Goal: Task Accomplishment & Management: Manage account settings

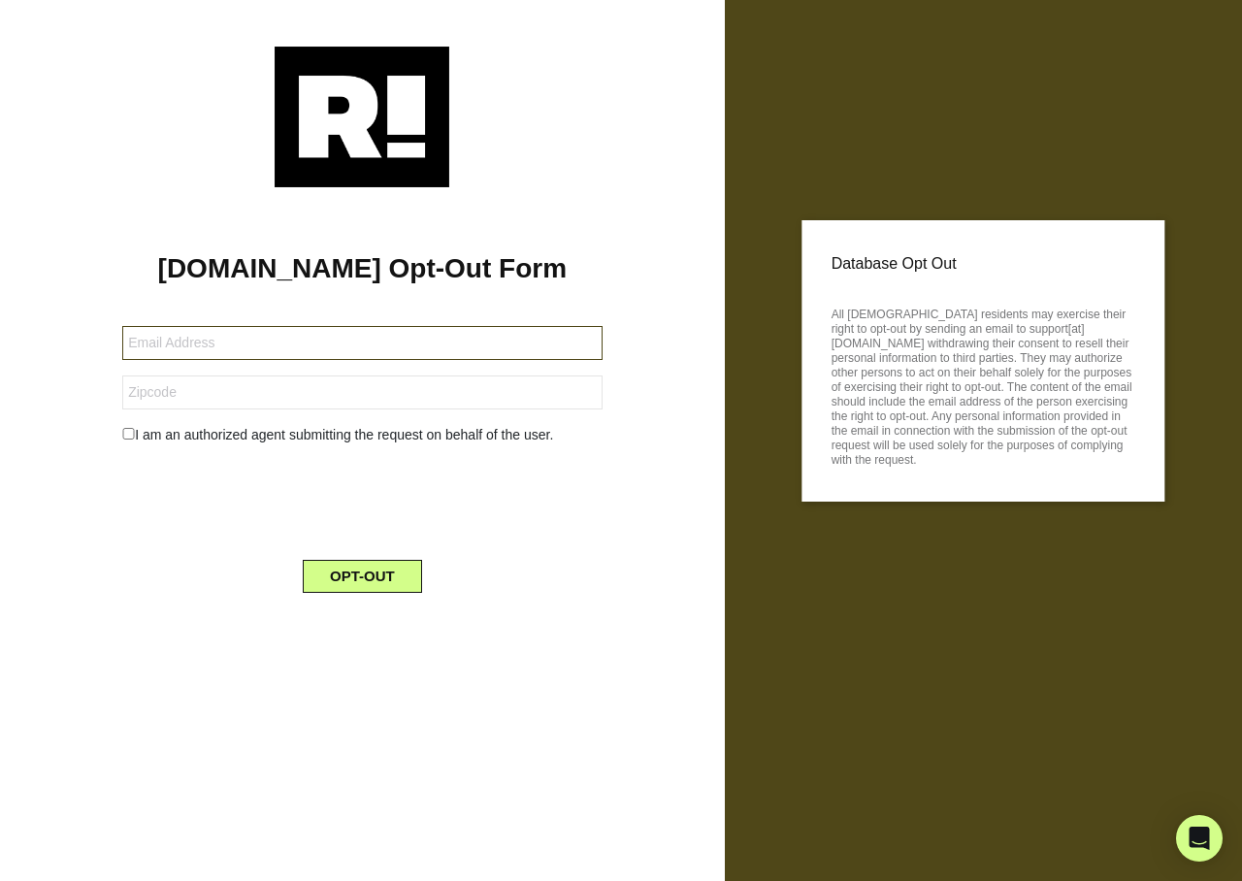
type input "[EMAIL_ADDRESS][DOMAIN_NAME]"
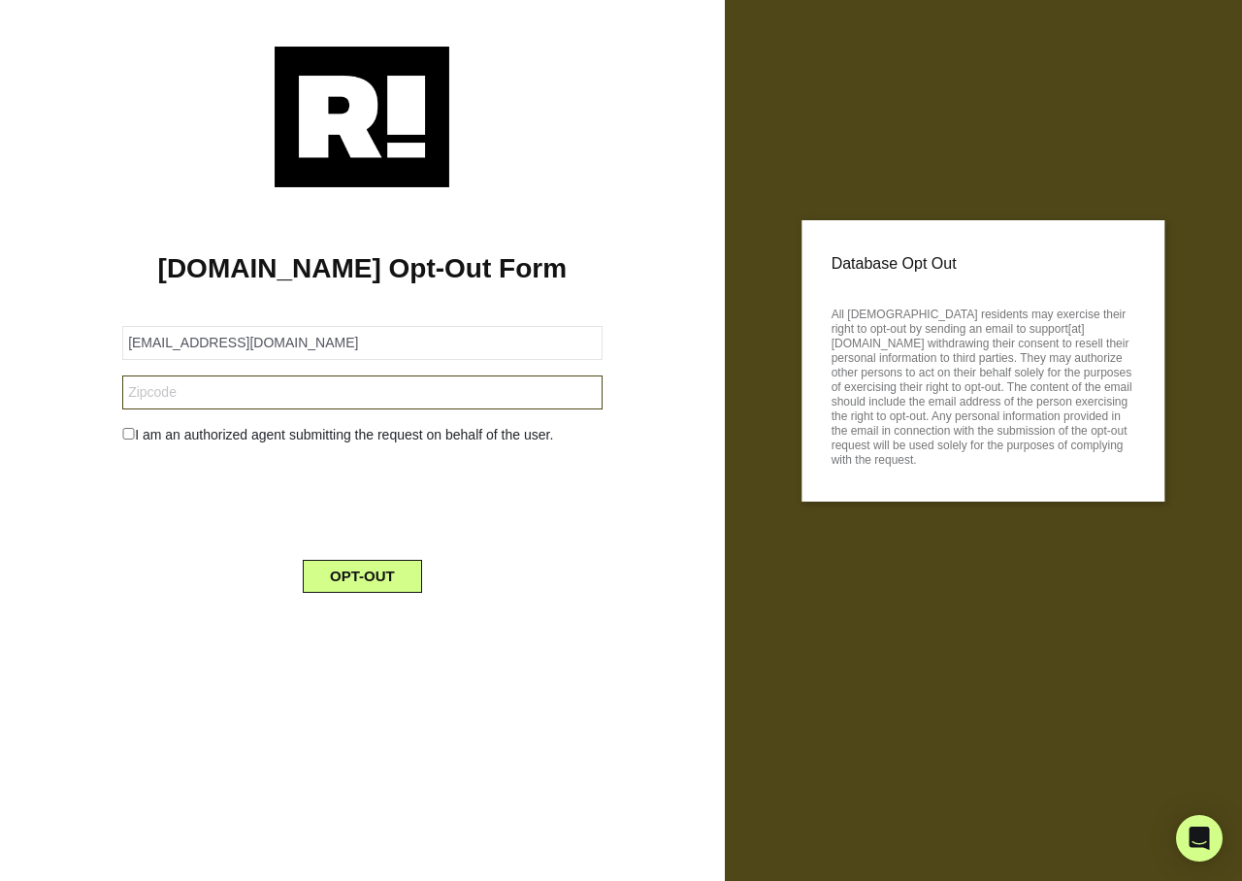
type input "73106"
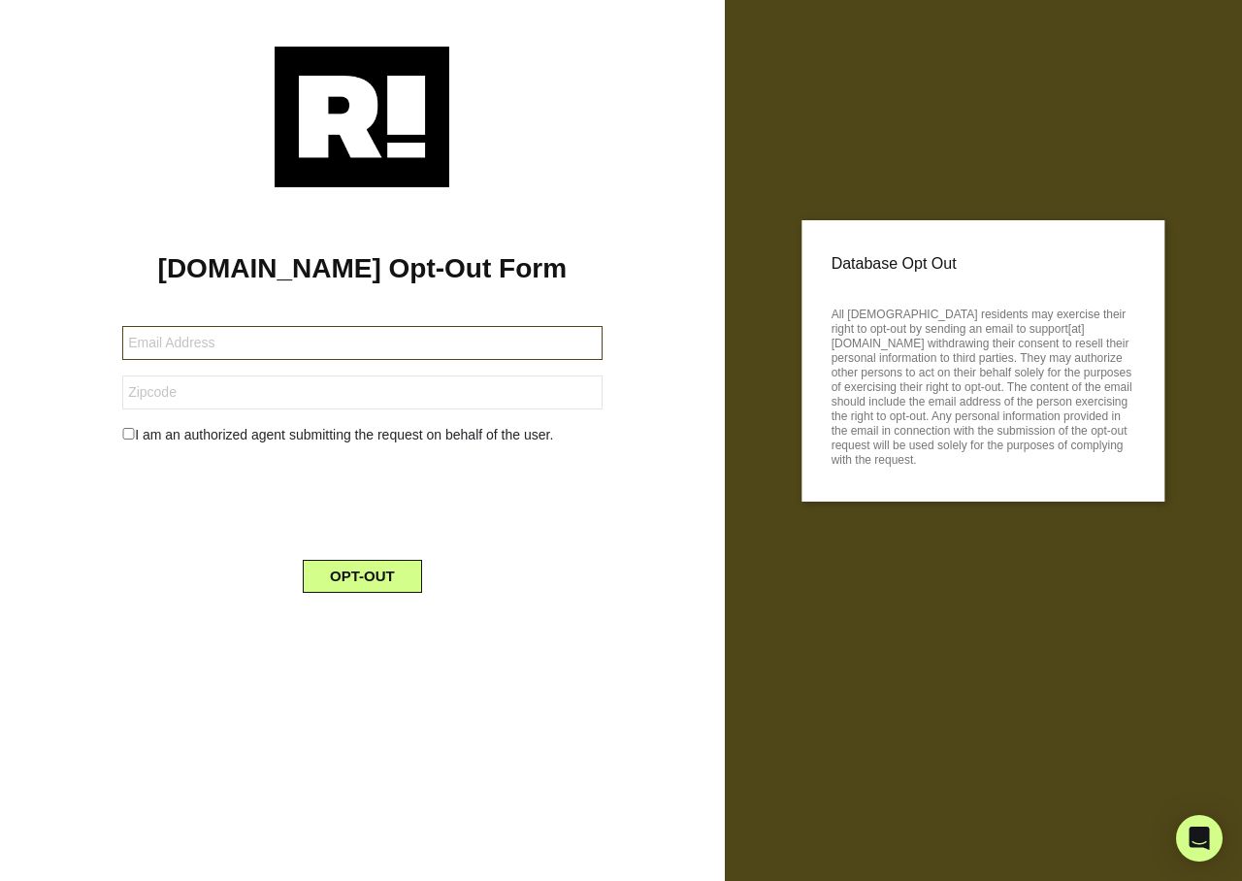
type input "[PERSON_NAME][EMAIL_ADDRESS][DOMAIN_NAME]"
type input "94506"
type input "danmcurtin@hotmail.com"
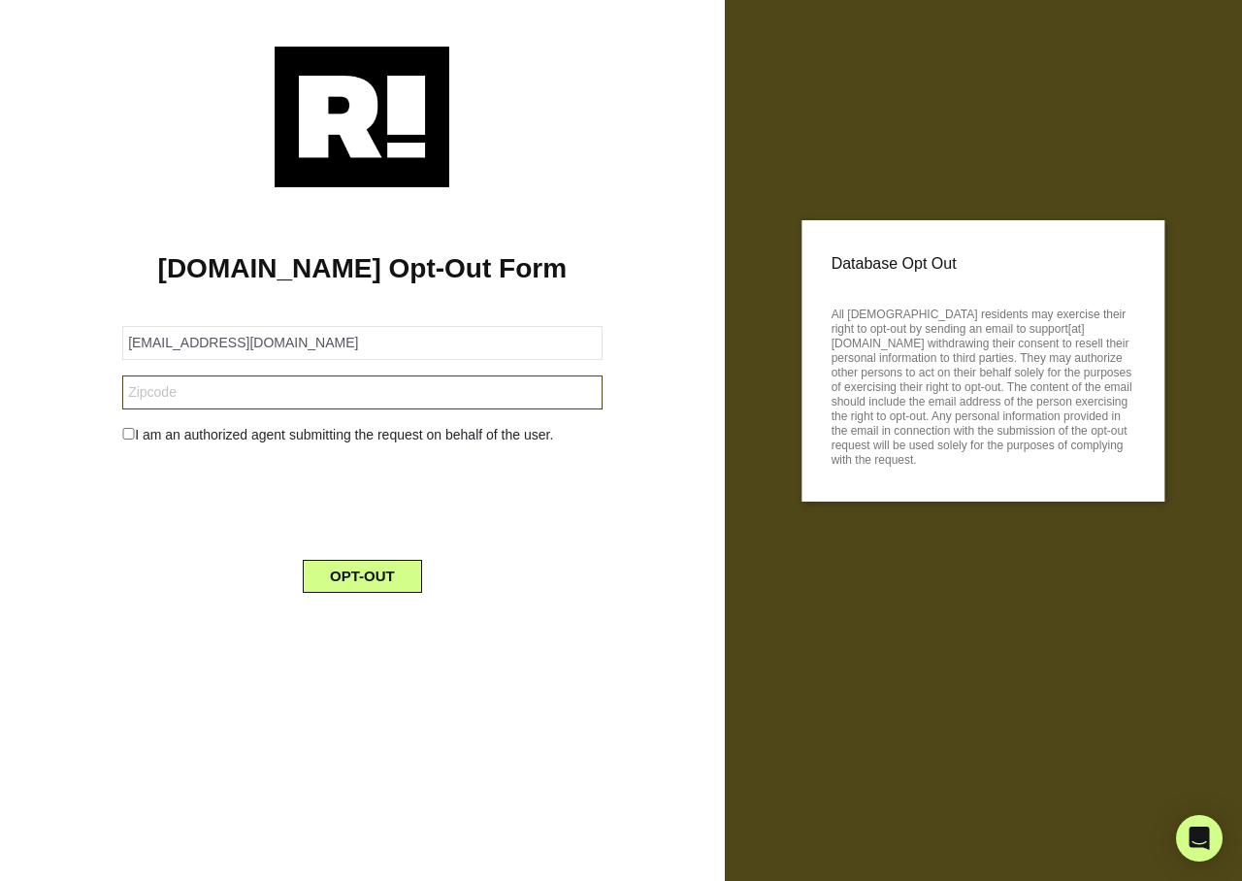
type input "99516"
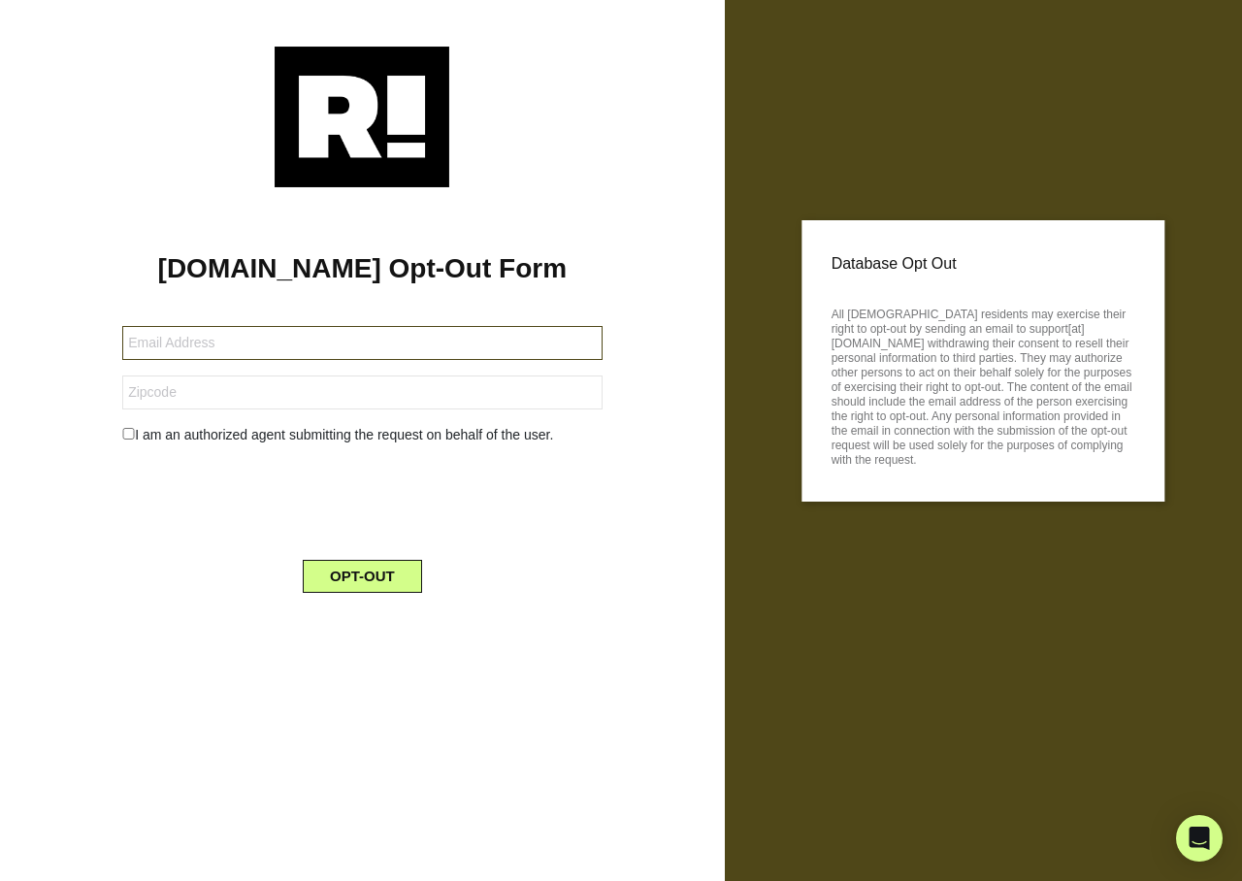
type input "[EMAIL_ADDRESS][DOMAIN_NAME]"
type input "75092"
type input "[EMAIL_ADDRESS][DOMAIN_NAME]"
type input "31064"
type input "actorbillkelly@aol.com"
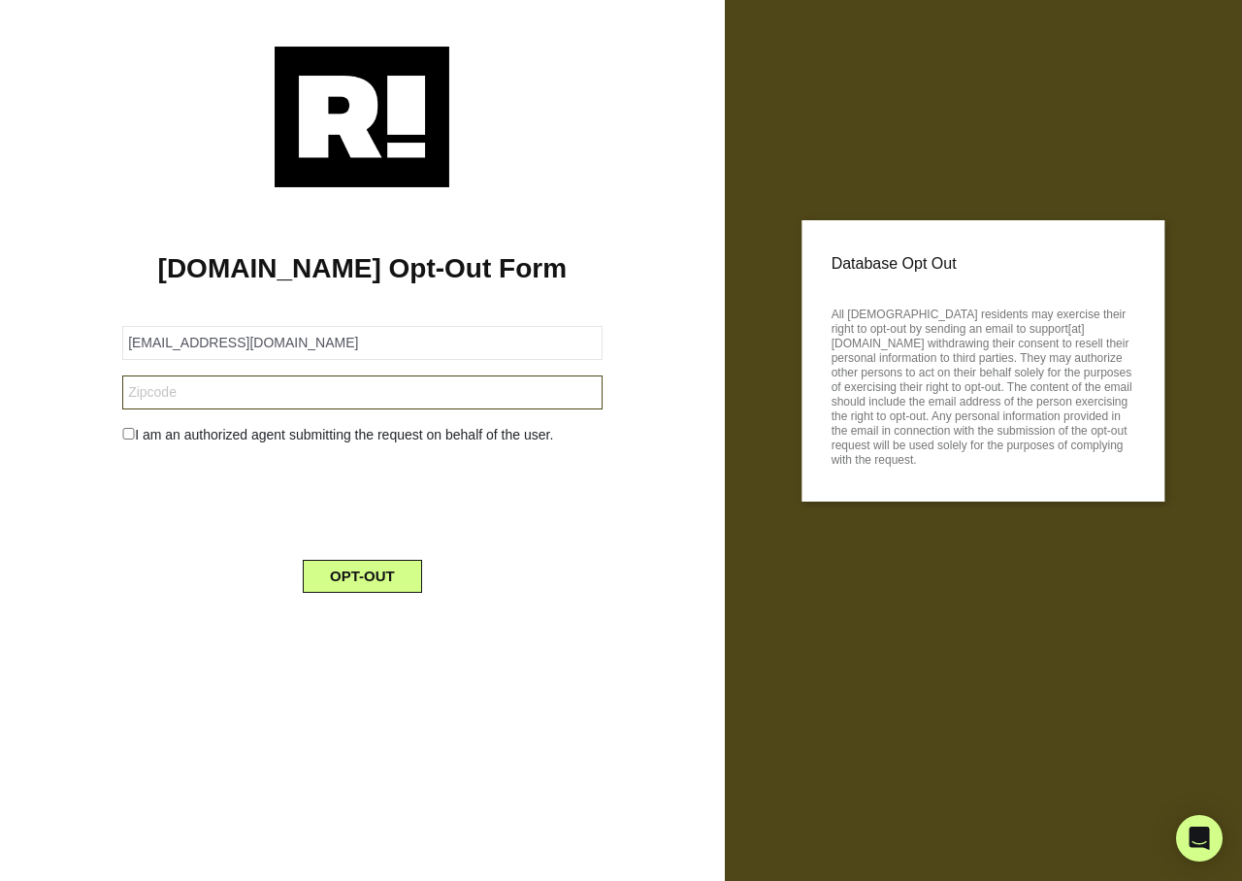
type input "34114"
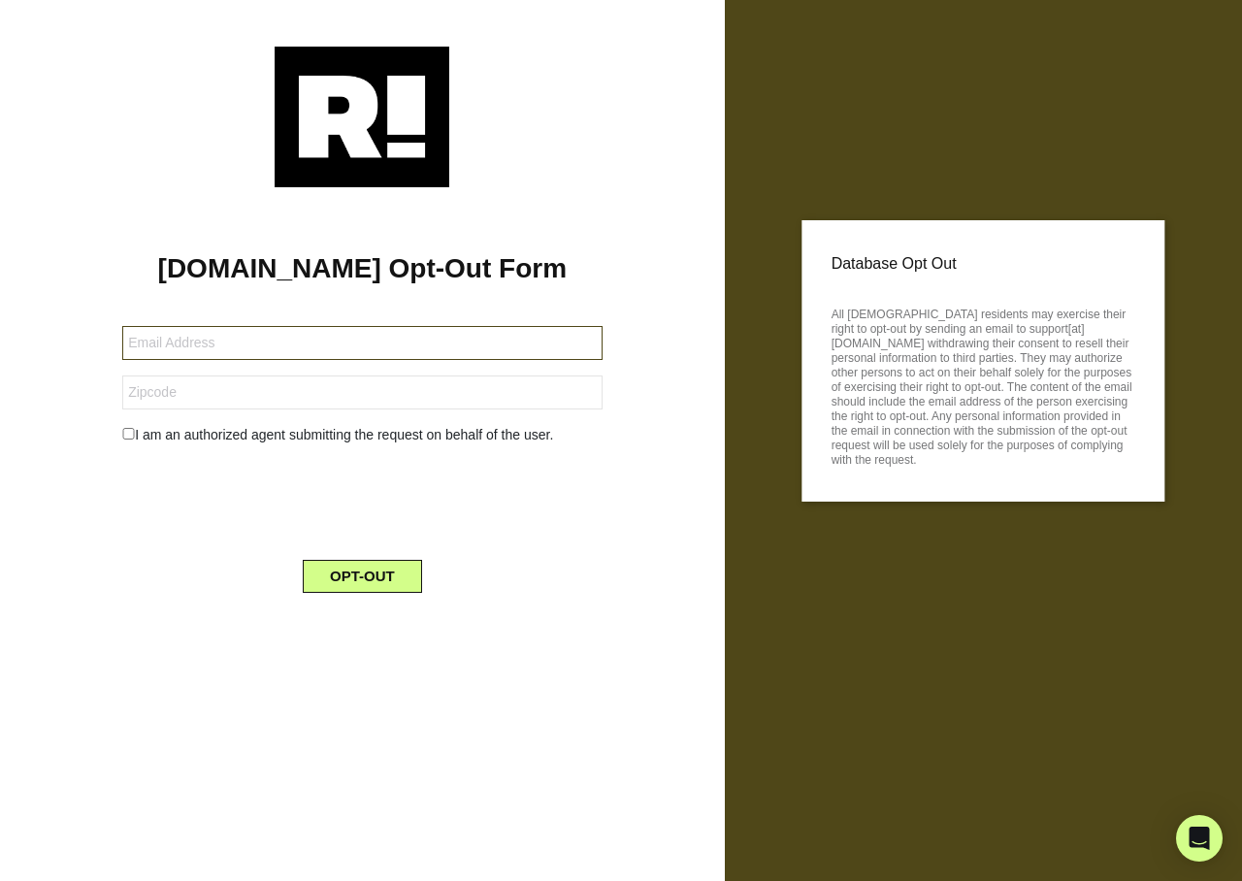
type input "hillibilly8@yahoo.com"
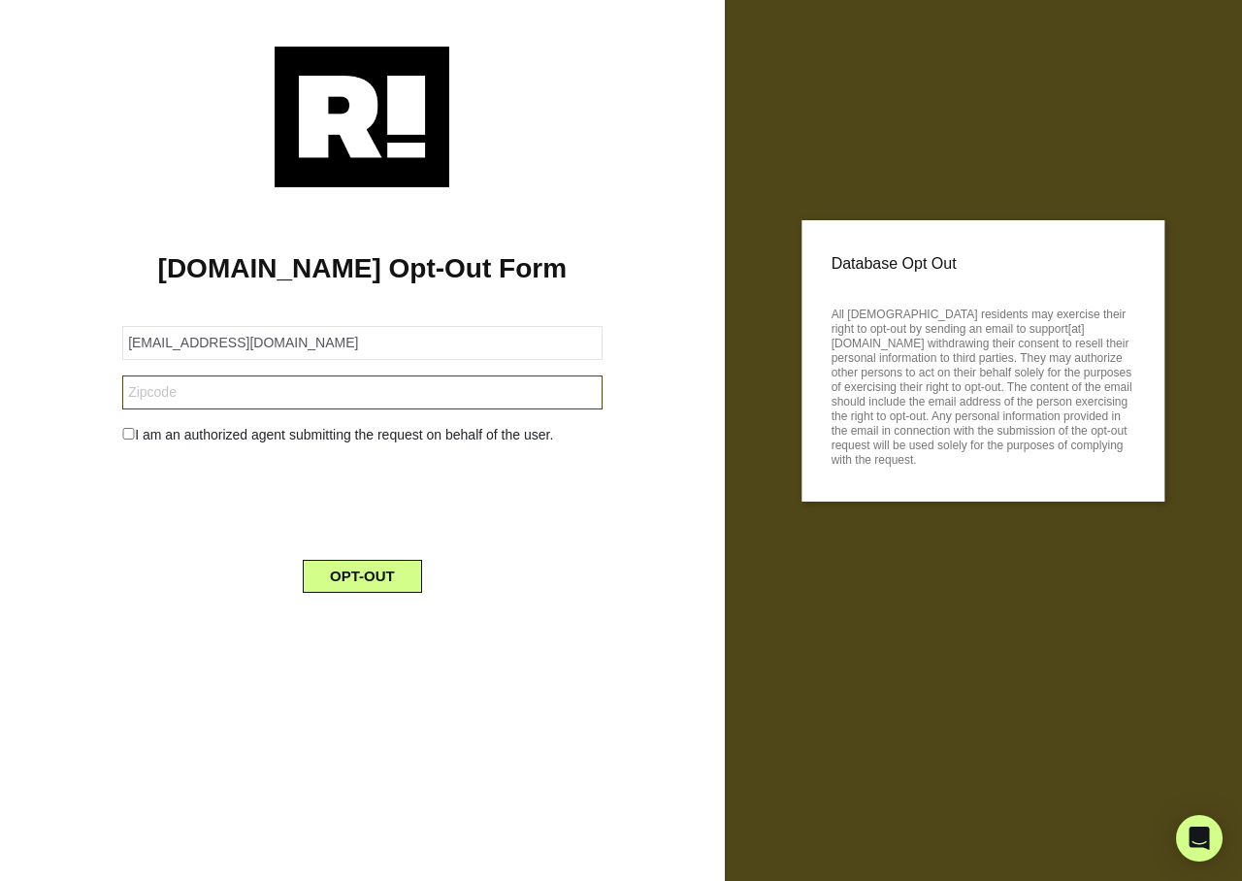
type input "44137"
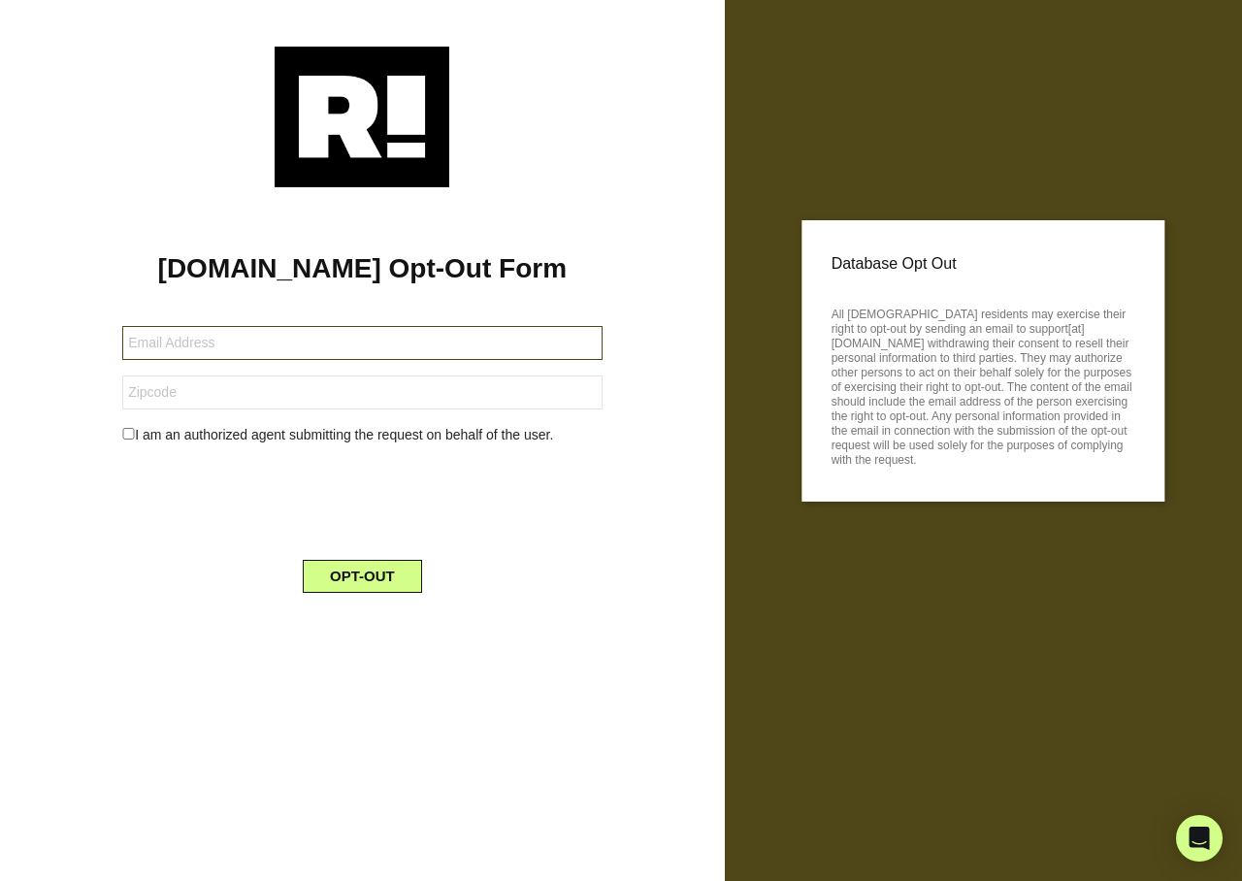
type input "[EMAIL_ADDRESS][DOMAIN_NAME]"
type input "42101"
